Goal: Use online tool/utility: Utilize a website feature to perform a specific function

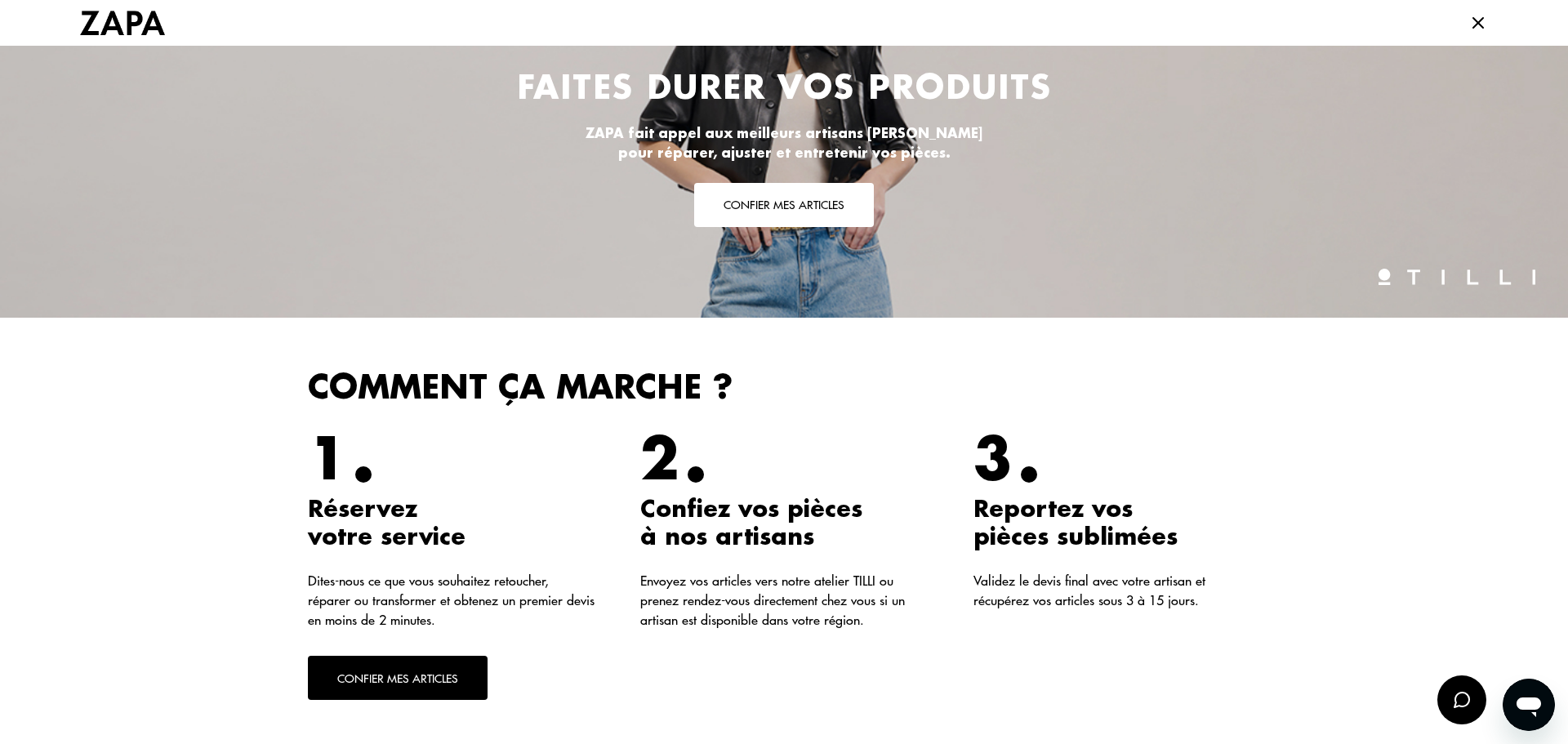
scroll to position [44, 0]
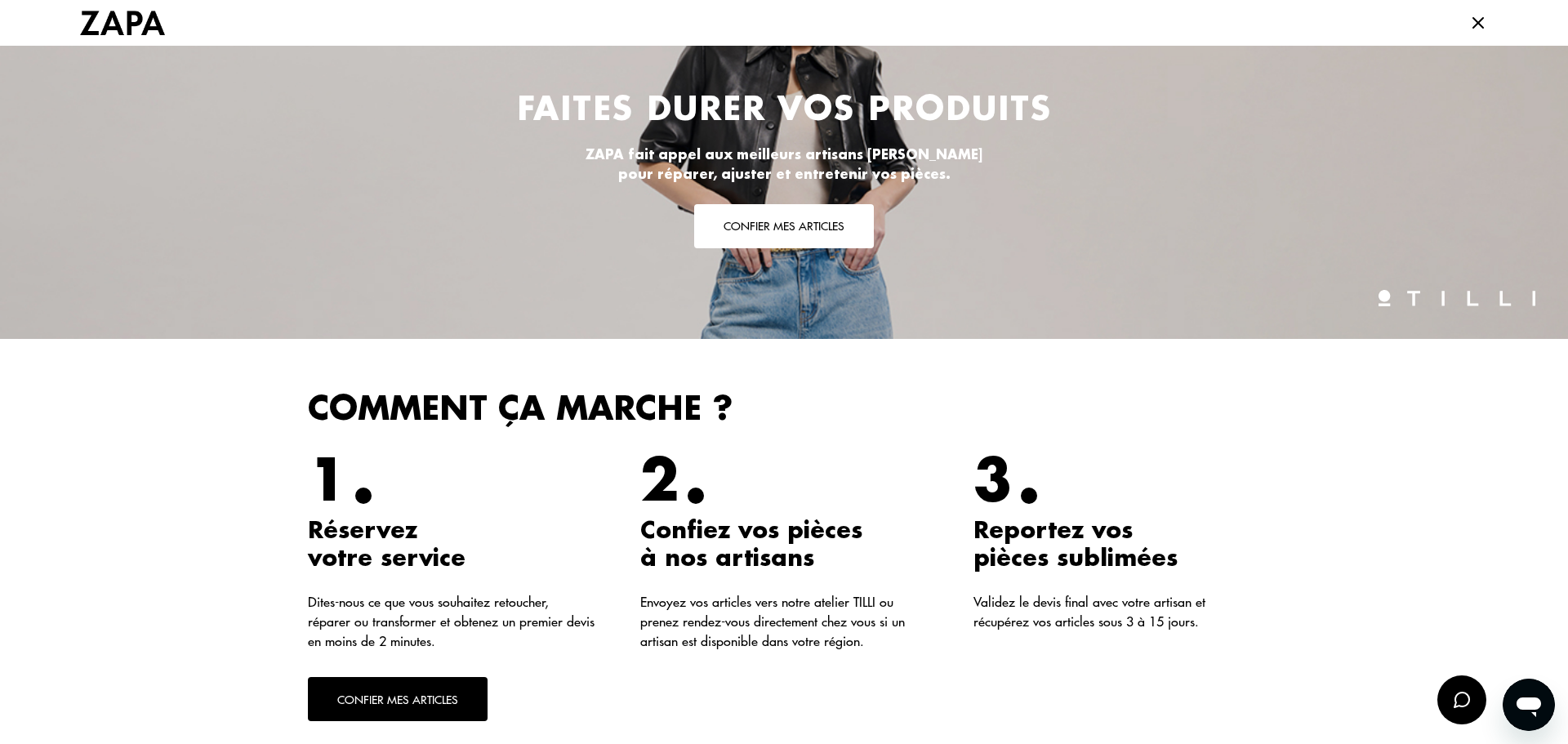
drag, startPoint x: 778, startPoint y: 218, endPoint x: 749, endPoint y: 221, distance: 29.2
drag, startPoint x: 749, startPoint y: 221, endPoint x: 702, endPoint y: 230, distance: 47.9
click at [702, 230] on button "Confier mes articles" at bounding box center [784, 226] width 180 height 44
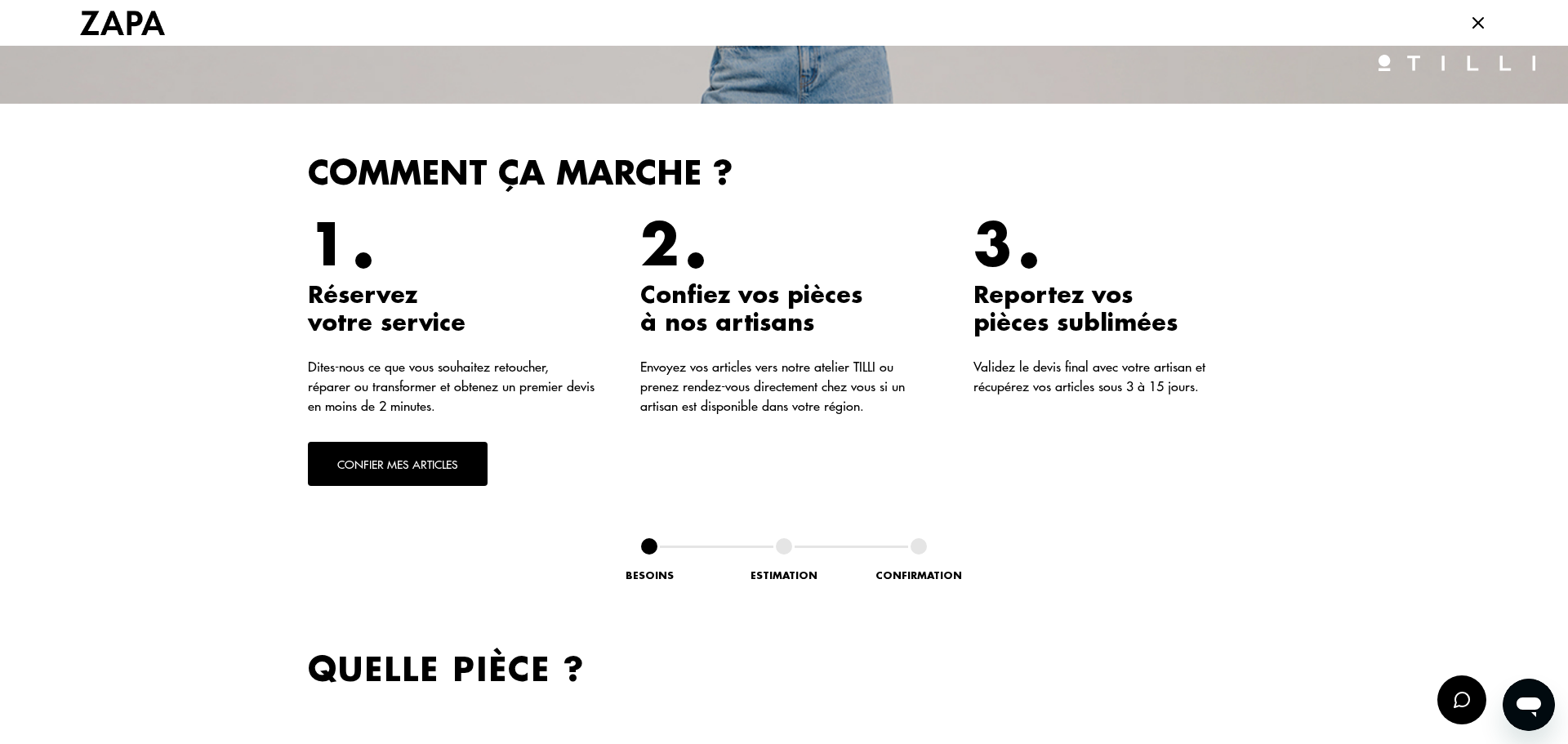
scroll to position [263, 0]
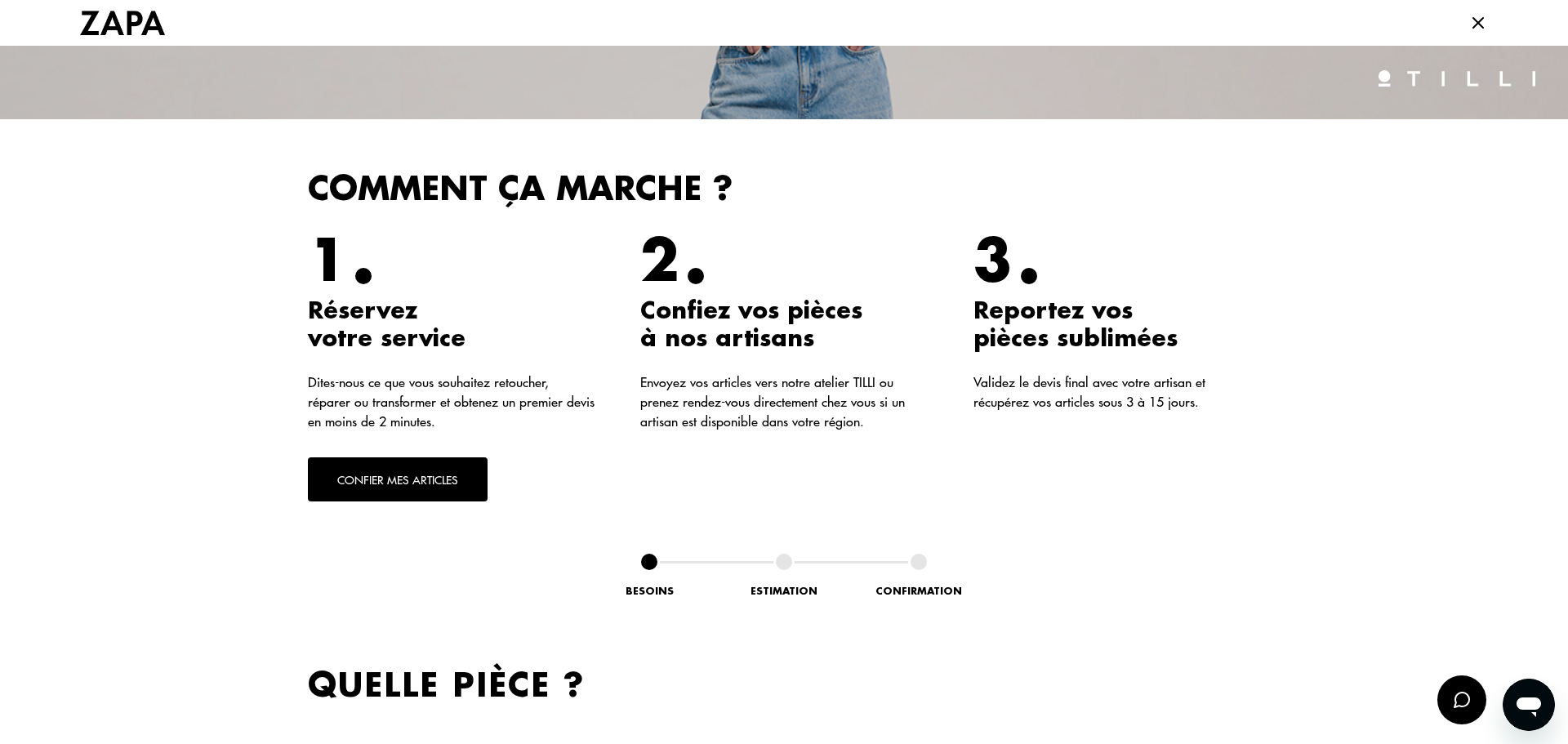
click at [369, 484] on button "Confier mes articles" at bounding box center [398, 479] width 180 height 44
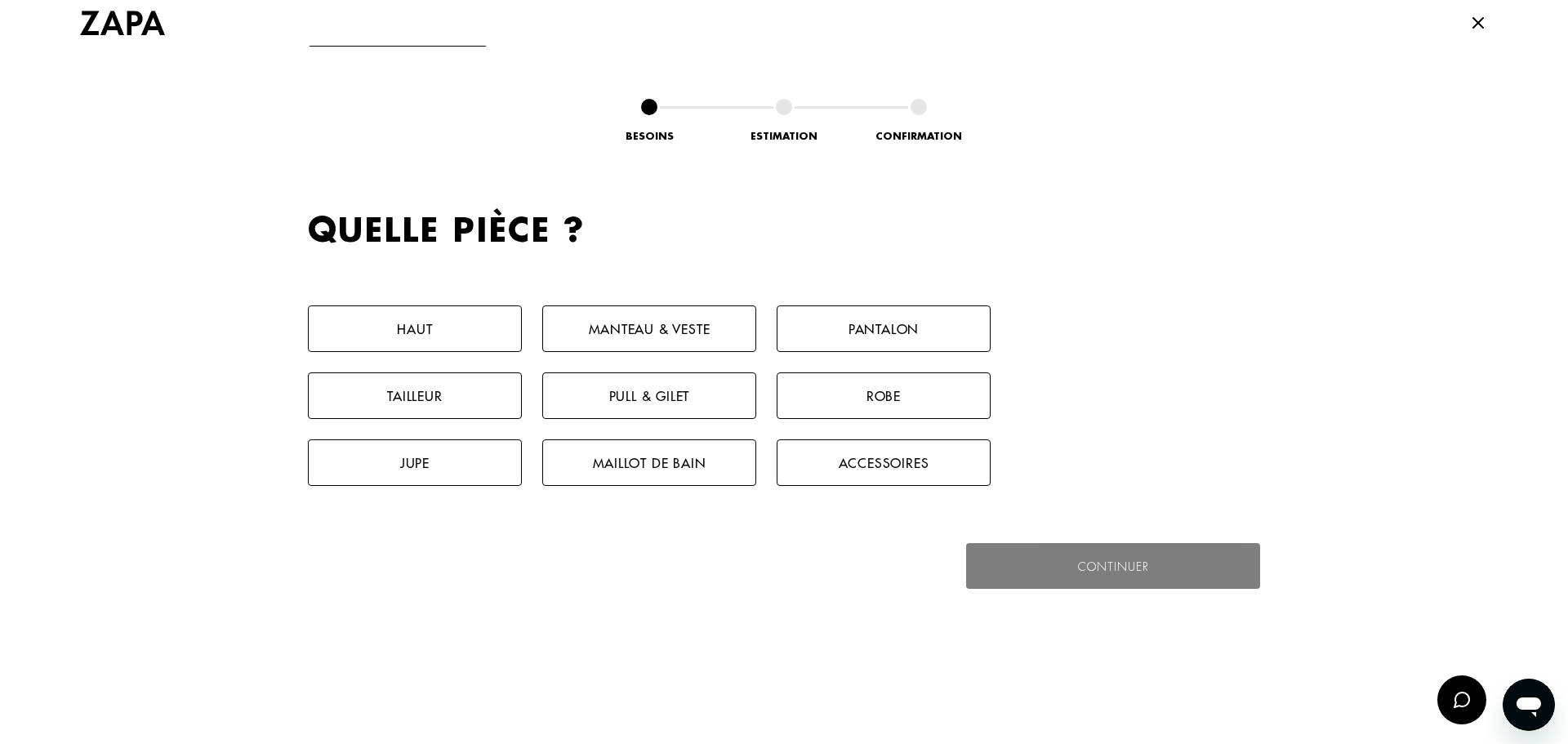
scroll to position [754, 0]
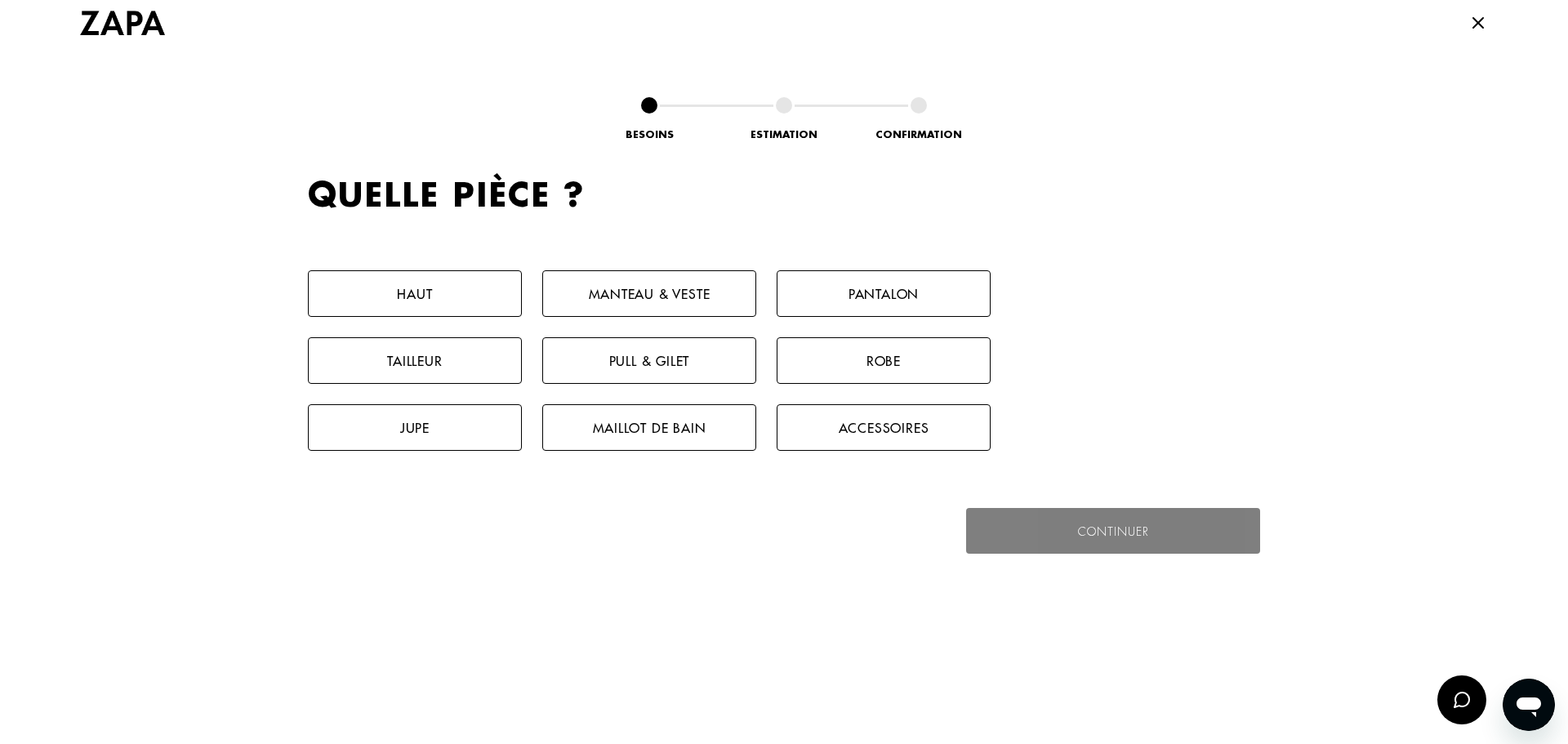
click at [408, 279] on button "Haut" at bounding box center [415, 293] width 214 height 47
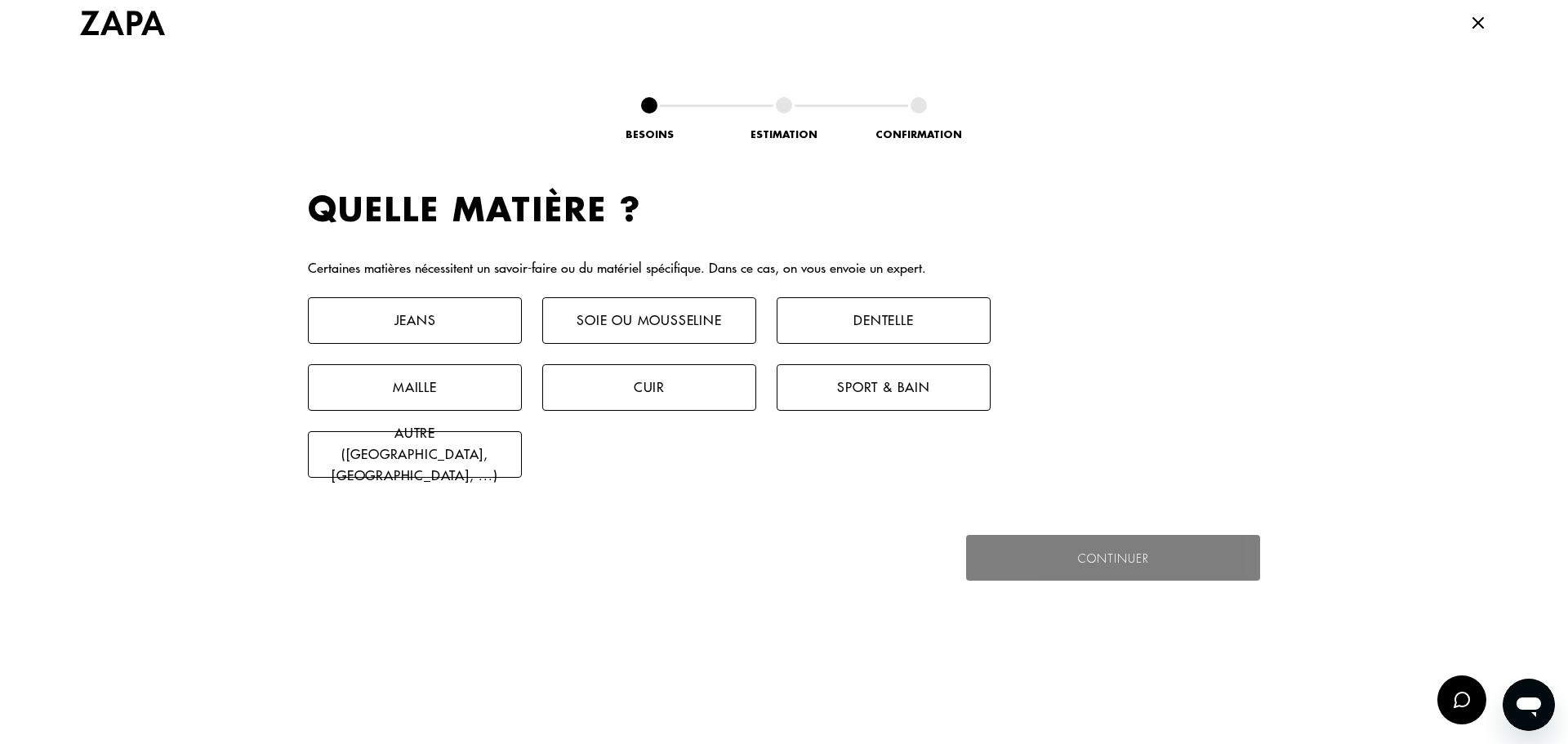
scroll to position [1083, 0]
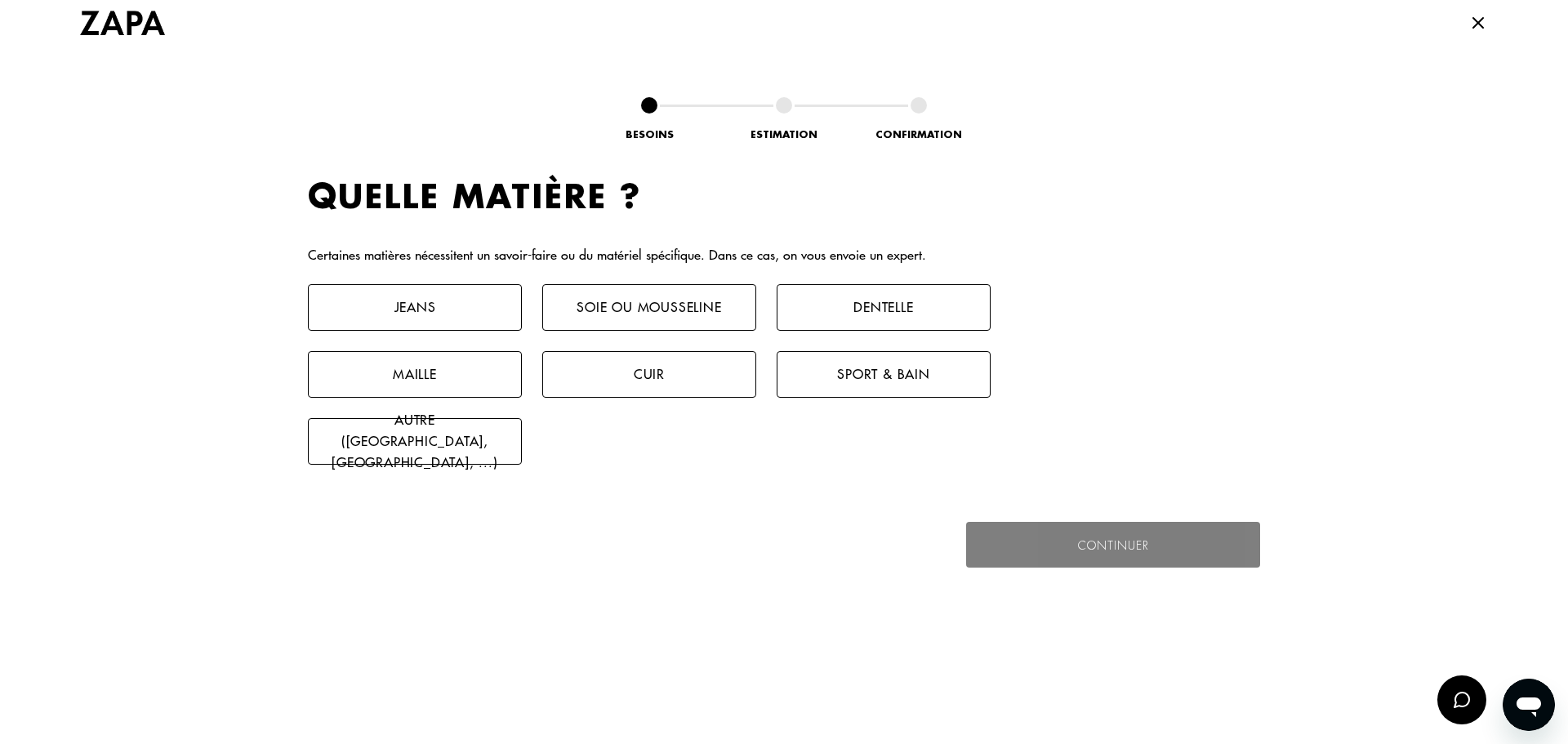
click at [407, 313] on button "Jeans" at bounding box center [415, 307] width 214 height 47
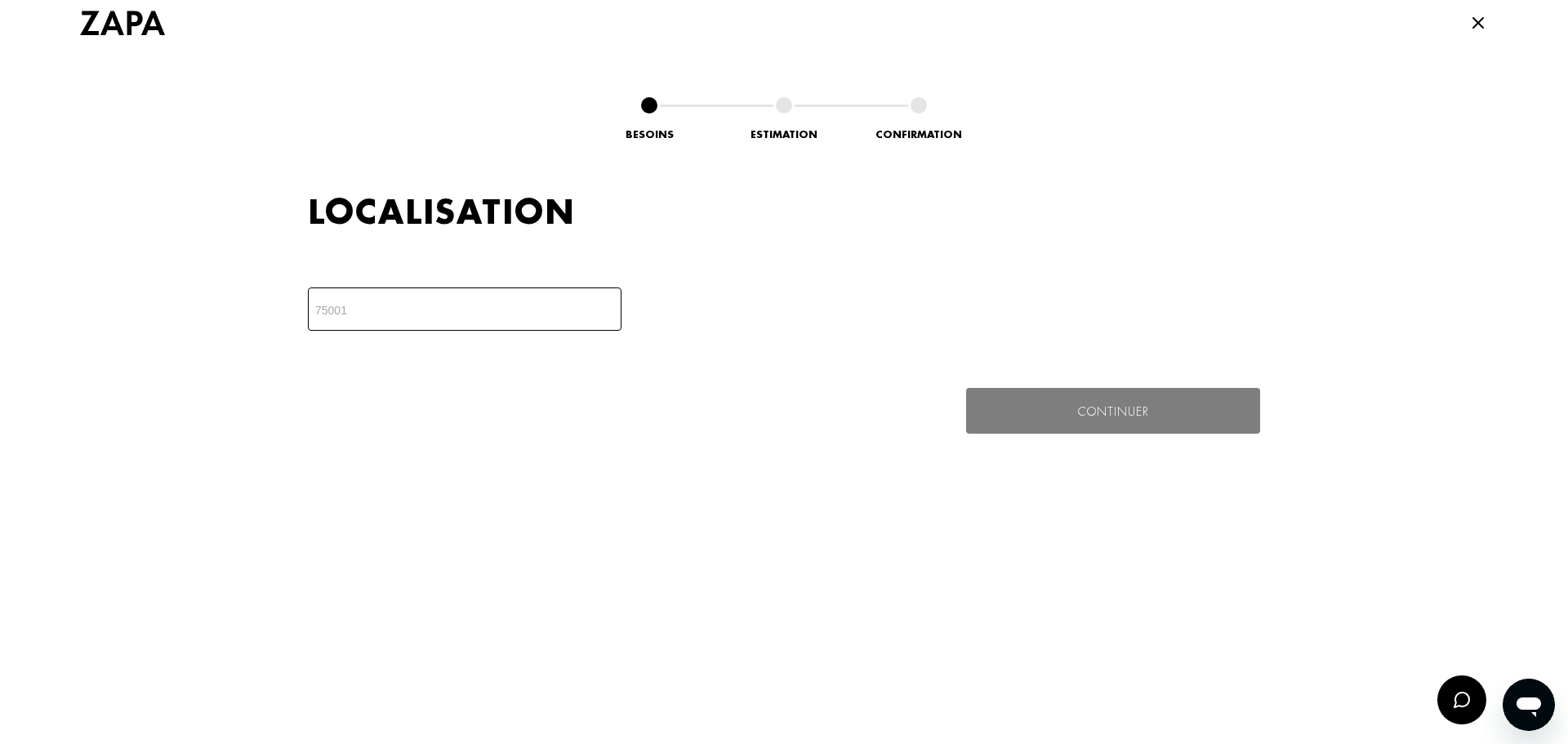
scroll to position [1427, 0]
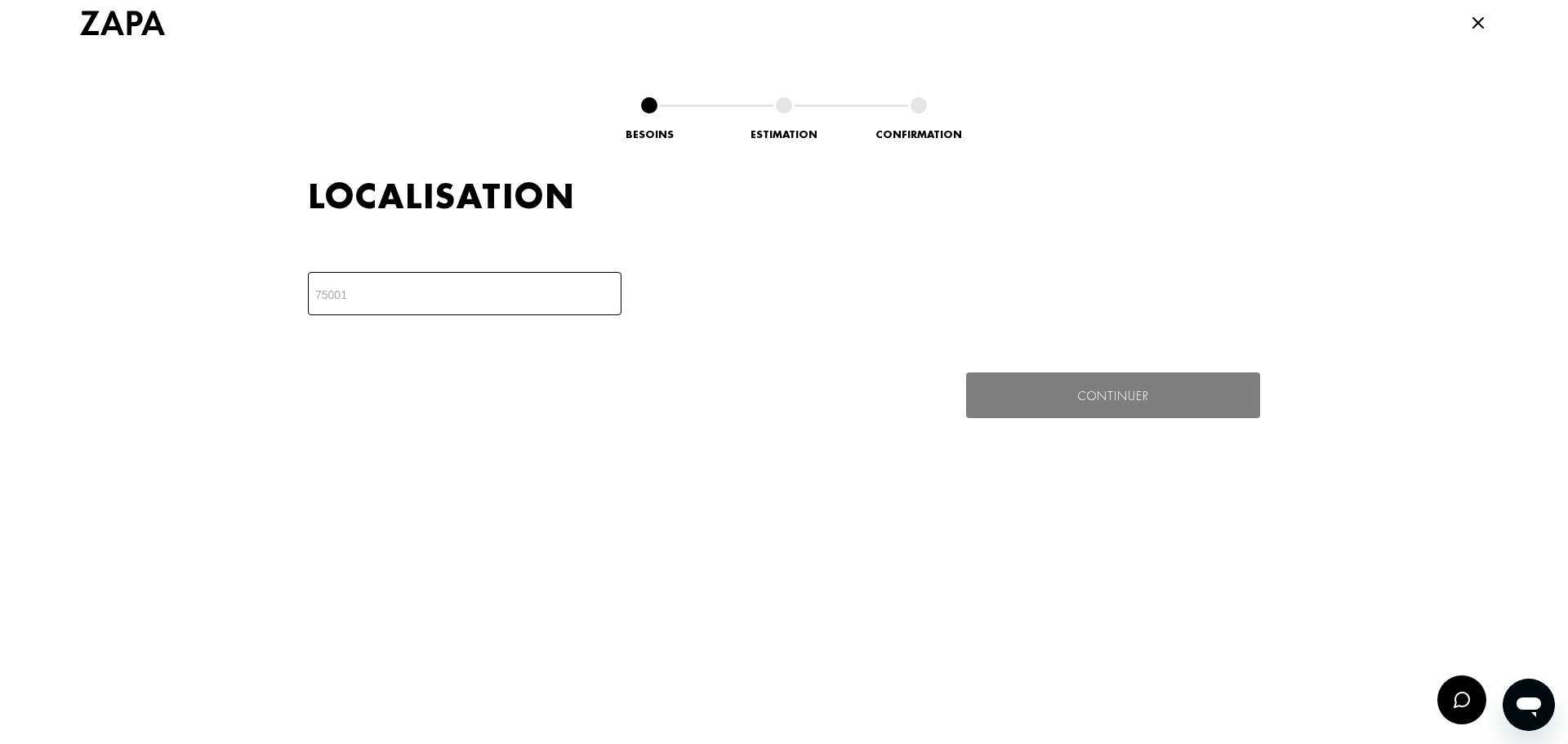
click at [380, 295] on input "number" at bounding box center [464, 293] width 314 height 44
type input "1"
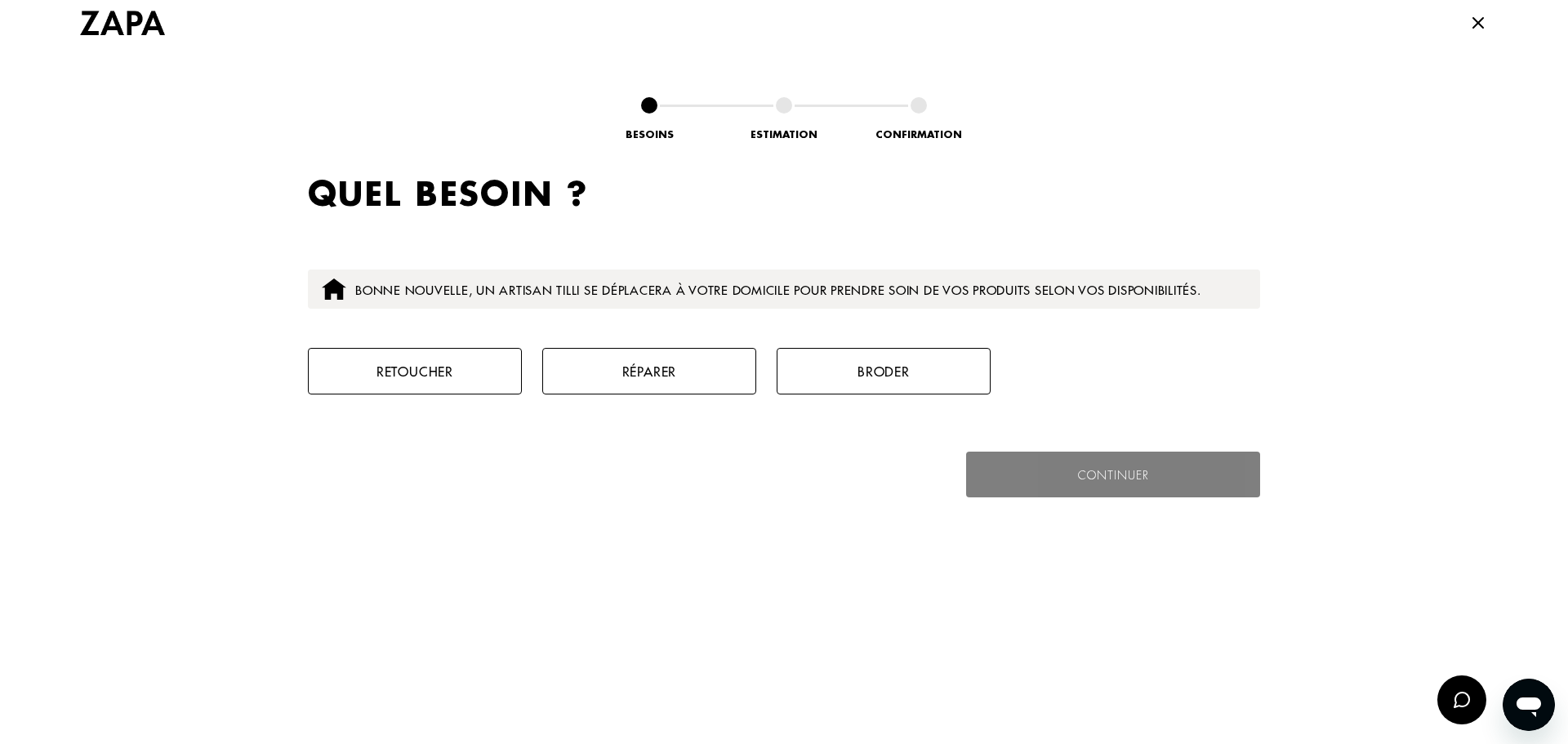
scroll to position [1621, 0]
type input "75001"
click at [414, 360] on button "Retoucher" at bounding box center [415, 370] width 214 height 47
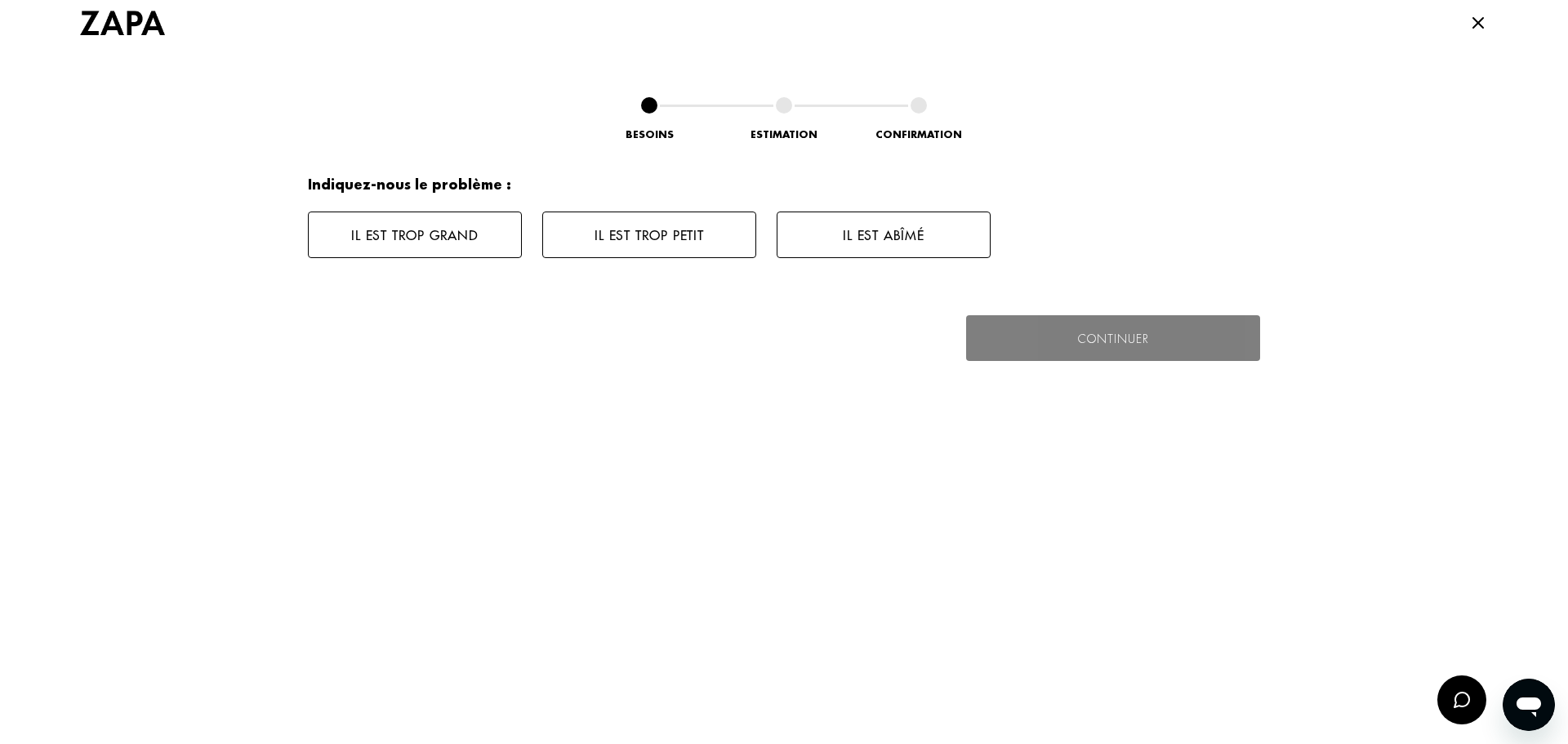
scroll to position [1894, 0]
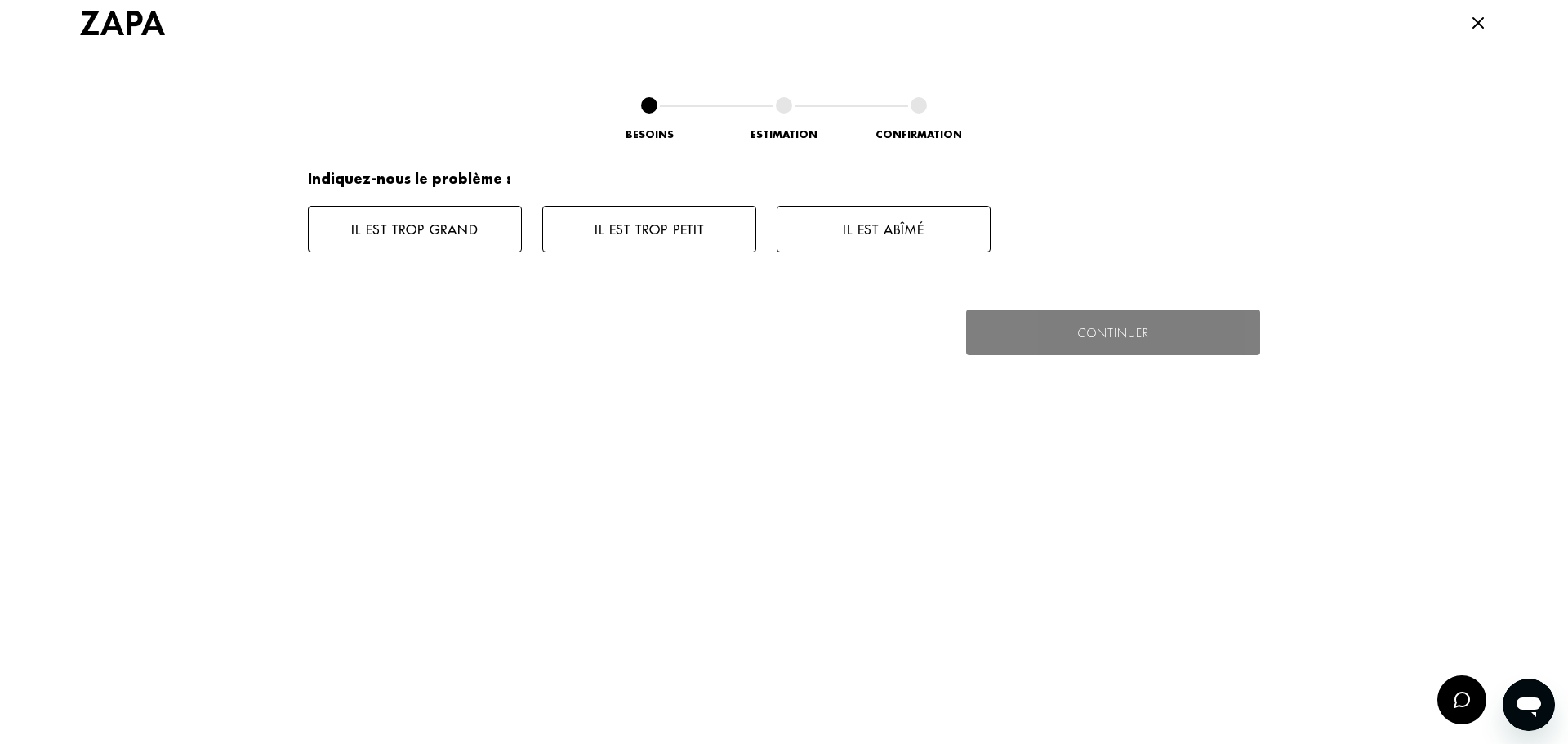
click at [408, 236] on button "Il est trop grand" at bounding box center [415, 229] width 214 height 47
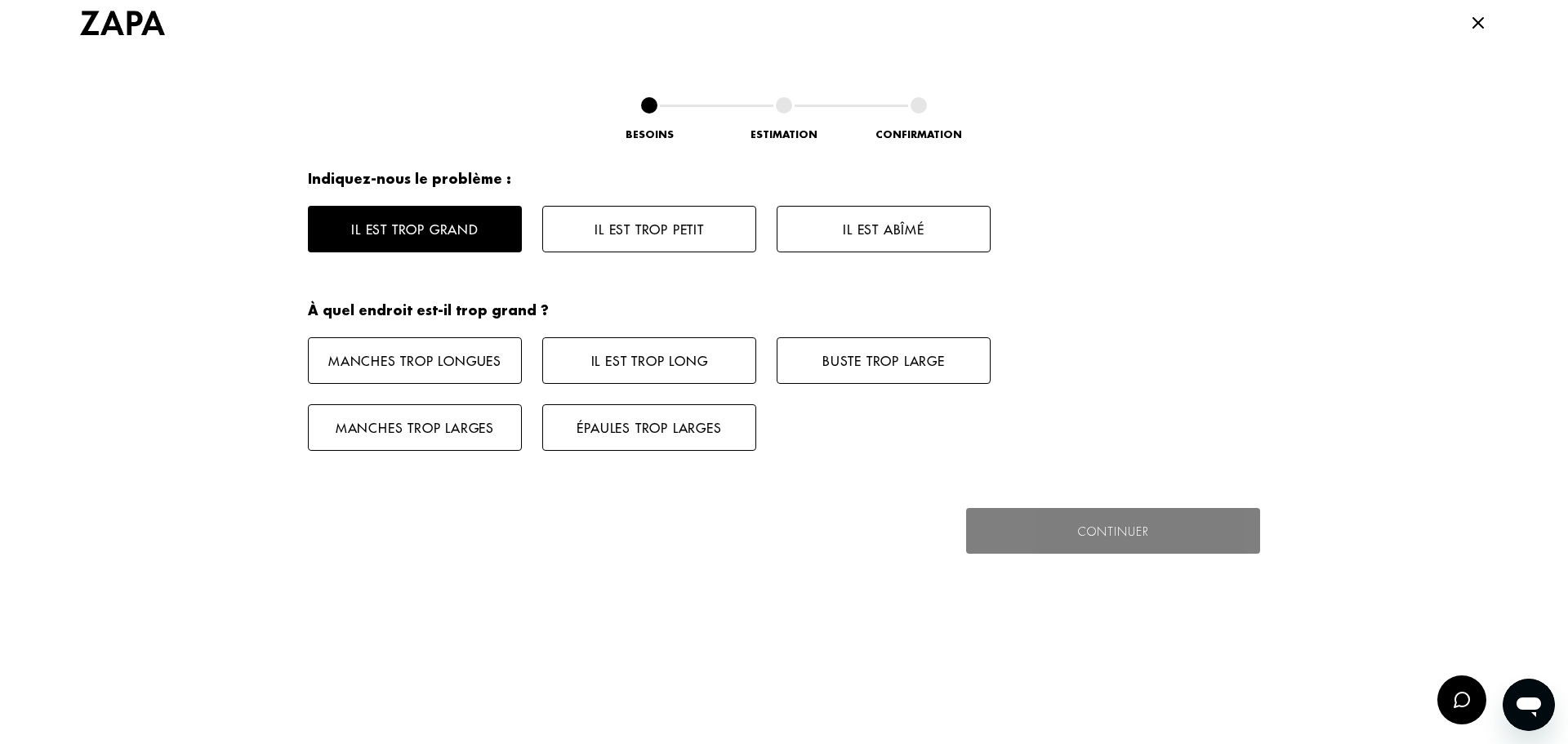
scroll to position [2025, 0]
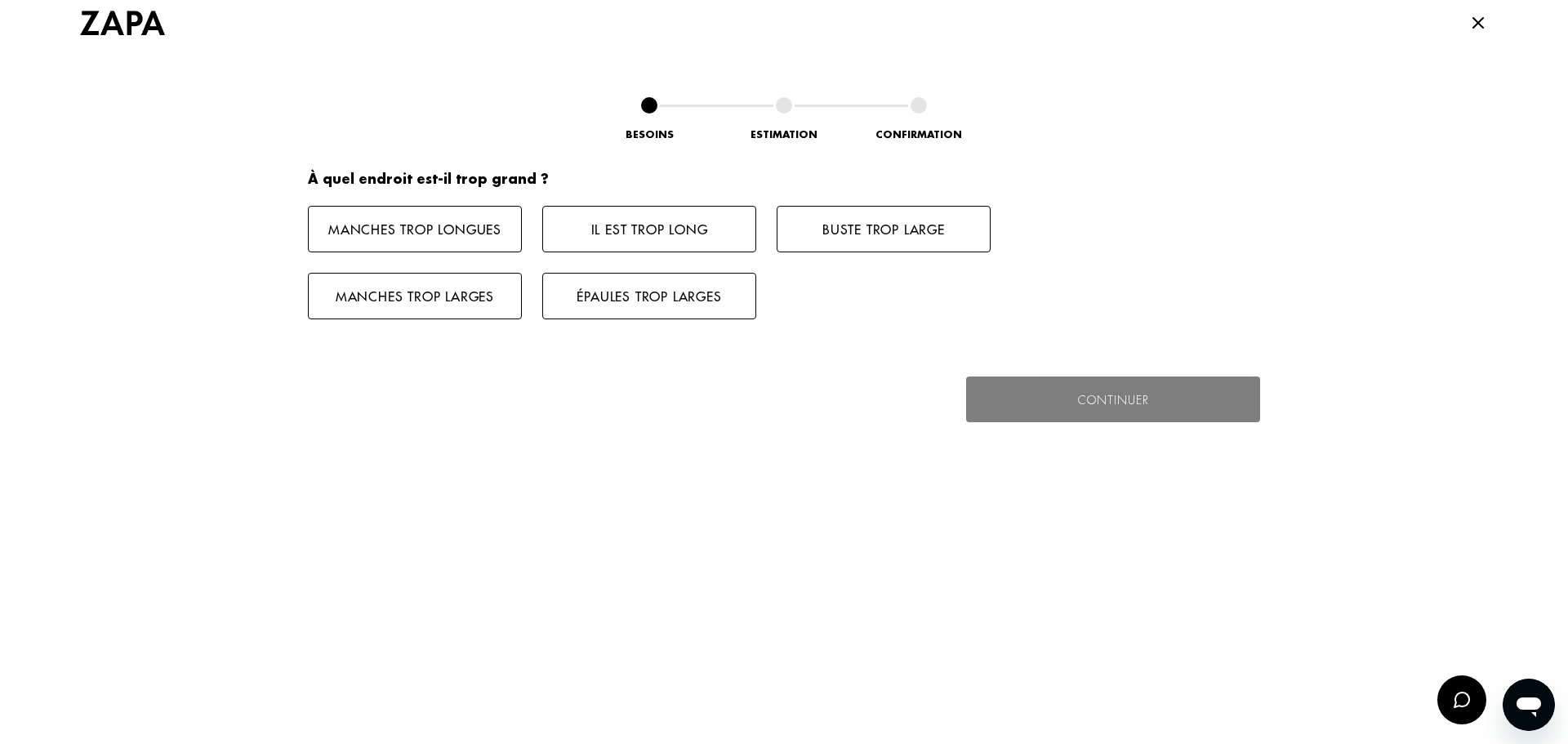
drag, startPoint x: 813, startPoint y: 229, endPoint x: 821, endPoint y: 227, distance: 8.2
click at [816, 229] on button "Buste trop large" at bounding box center [884, 229] width 214 height 47
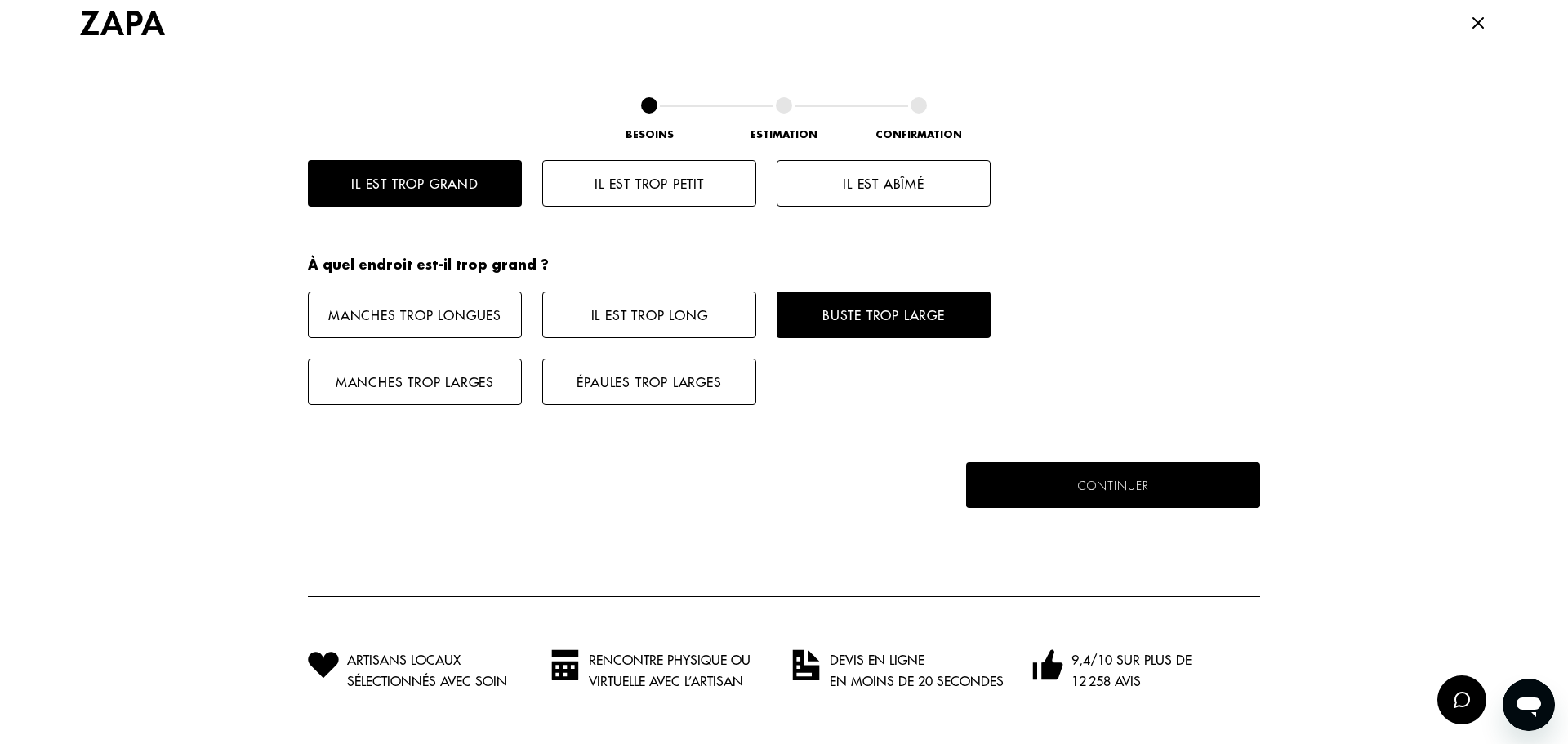
scroll to position [1940, 0]
click at [1069, 467] on button "Continuer" at bounding box center [1113, 485] width 303 height 48
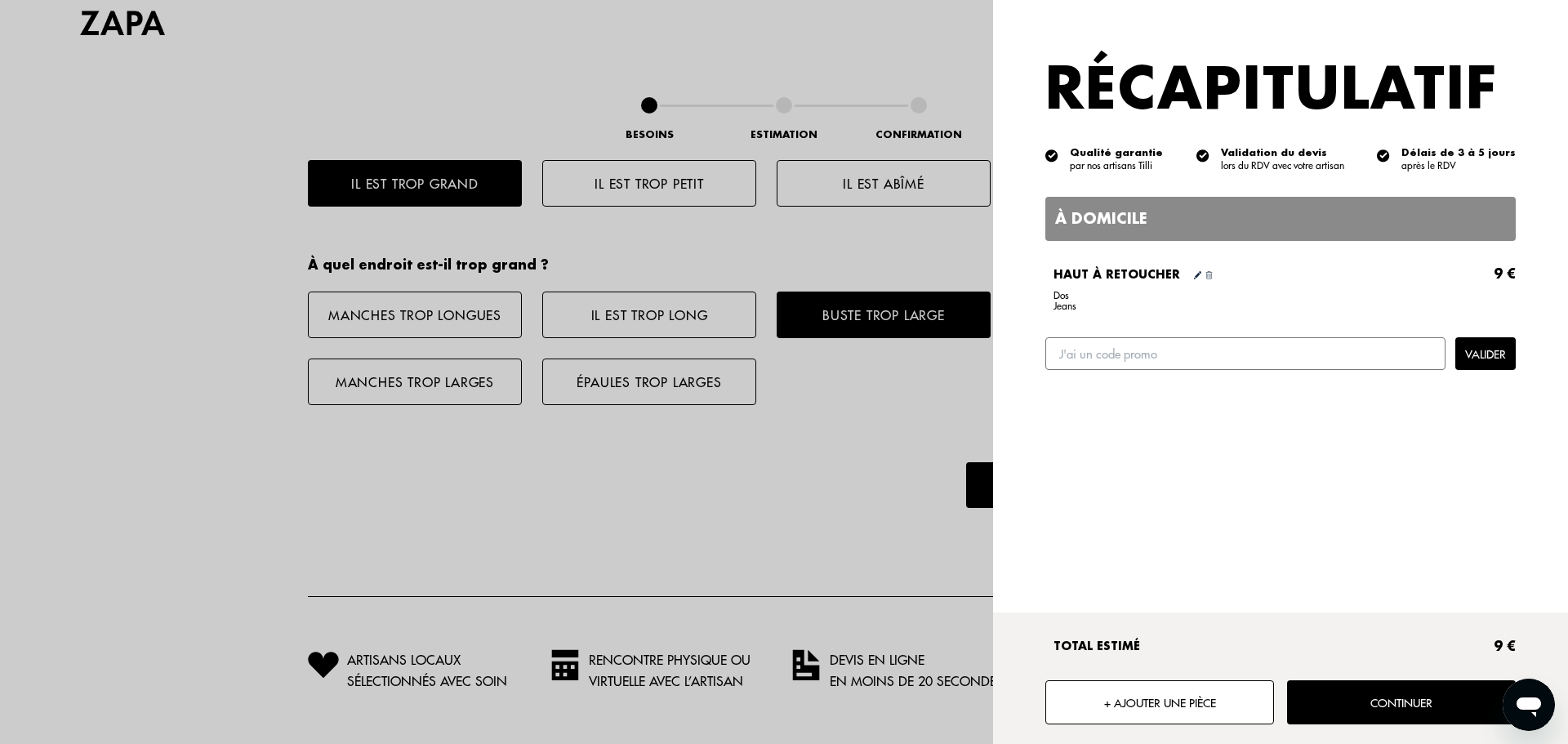
click at [1085, 363] on input "text" at bounding box center [1246, 354] width 400 height 33
click at [1233, 467] on div "À domicile Haut à retoucher 9 € Dos [PERSON_NAME] Total estimé 9 € + Ajouter un…" at bounding box center [1281, 470] width 575 height 547
click at [1332, 728] on div "Total estimé 9 € + Ajouter une pièce Continuer" at bounding box center [1281, 678] width 575 height 132
click at [1331, 711] on button "Continuer" at bounding box center [1402, 702] width 229 height 44
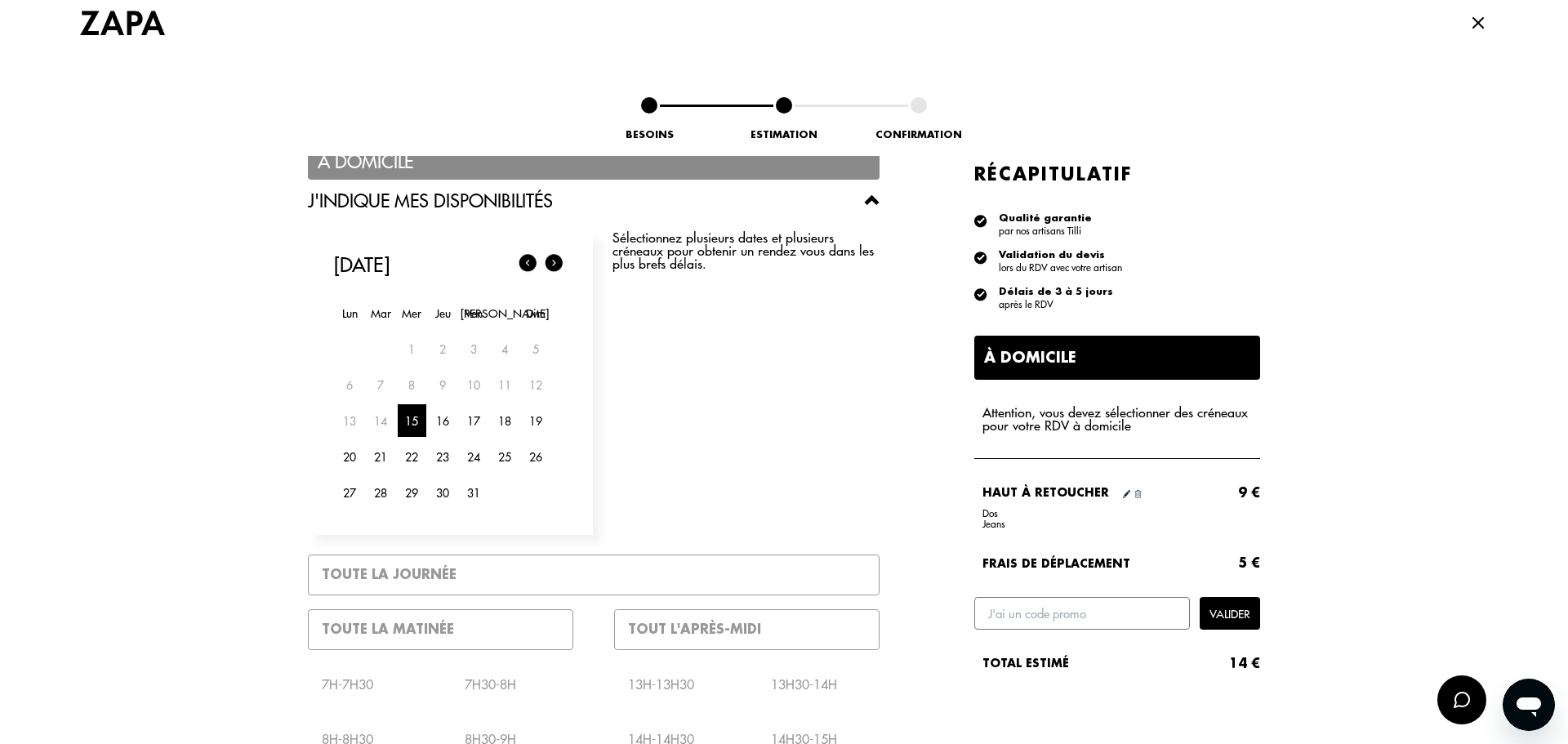
scroll to position [163, 0]
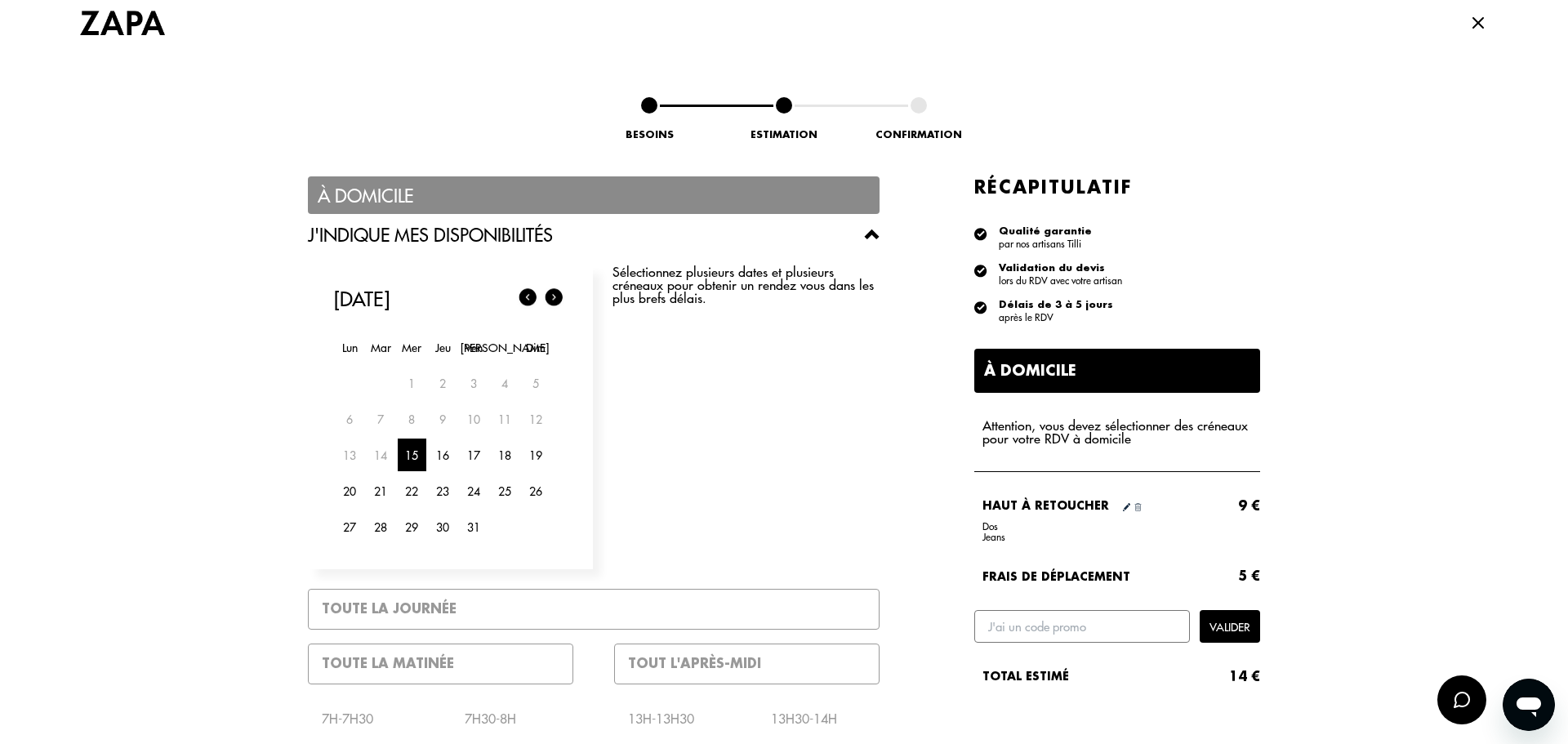
click at [1062, 375] on div "À domicile" at bounding box center [1117, 371] width 286 height 44
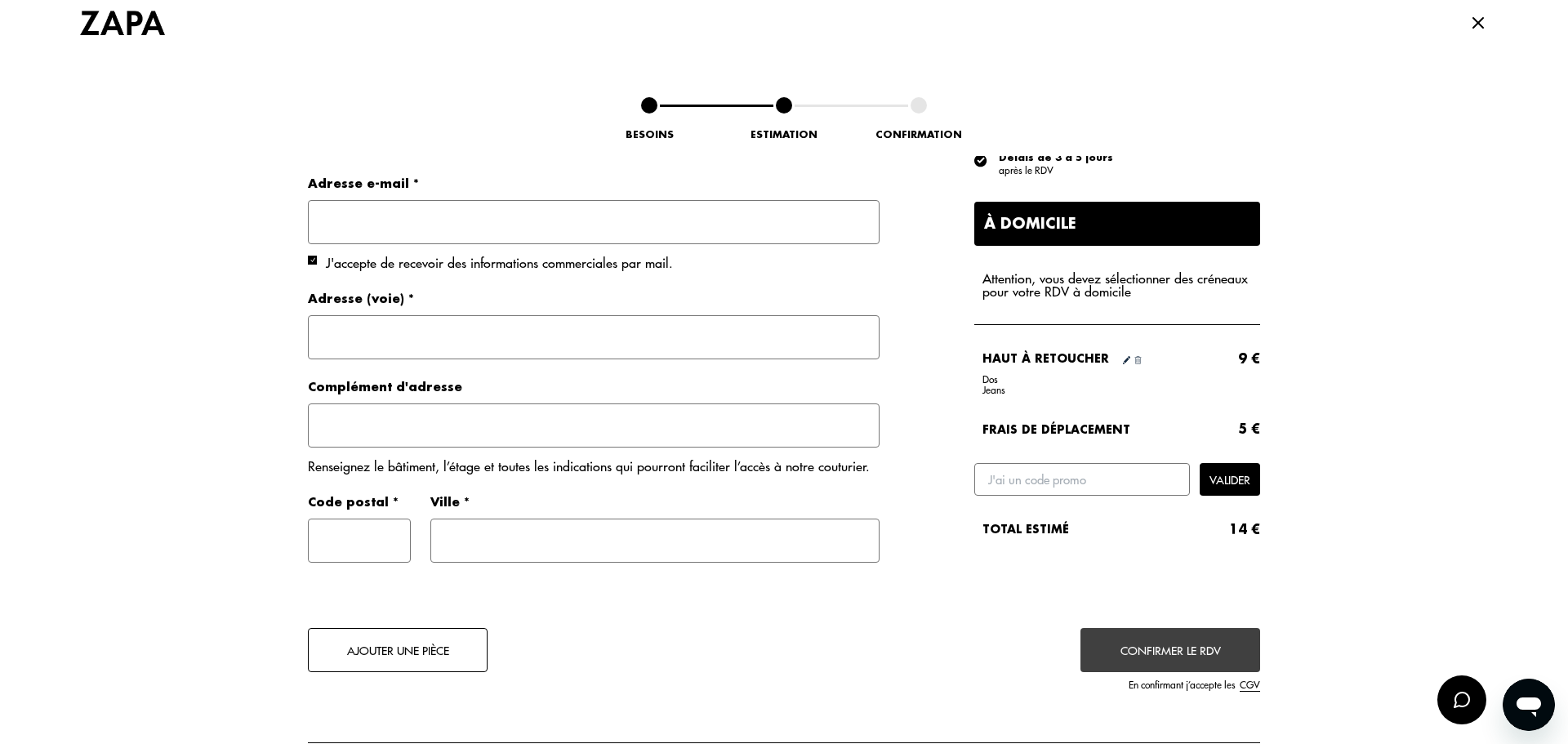
scroll to position [1769, 0]
